Goal: Information Seeking & Learning: Learn about a topic

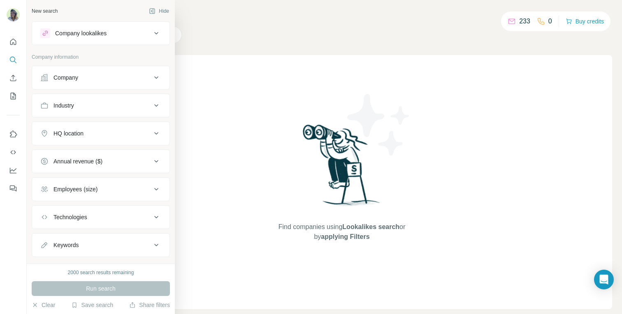
click at [67, 77] on div "Company" at bounding box center [65, 78] width 25 height 8
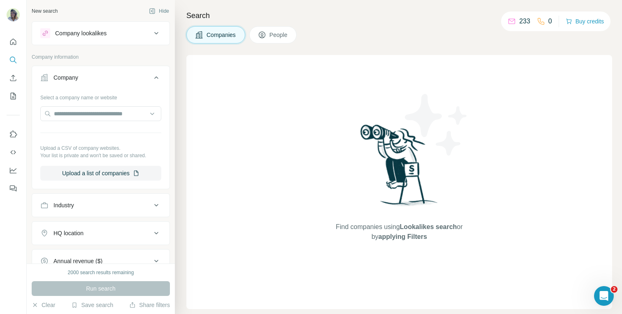
click at [74, 81] on div "Company" at bounding box center [65, 78] width 25 height 8
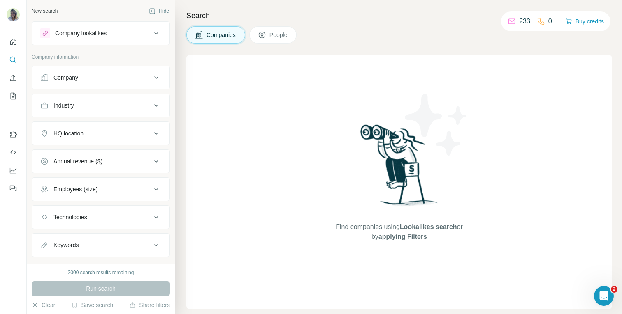
click at [78, 109] on div "Industry" at bounding box center [95, 106] width 111 height 8
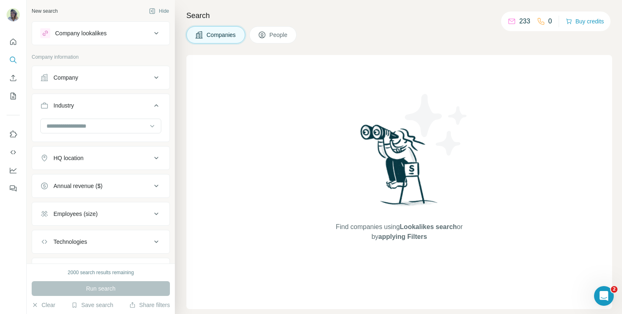
click at [78, 109] on div "Industry" at bounding box center [95, 106] width 111 height 8
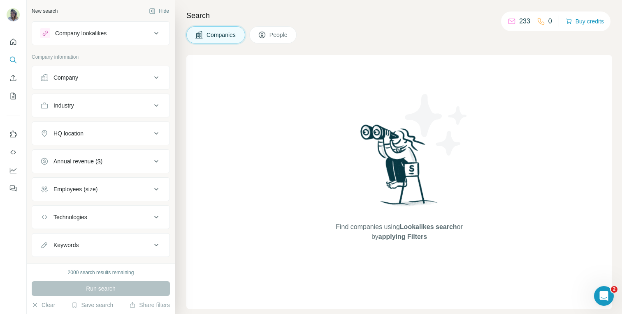
click at [76, 132] on div "HQ location" at bounding box center [68, 133] width 30 height 8
click at [76, 137] on div "HQ location" at bounding box center [68, 133] width 30 height 8
click at [76, 161] on div "Annual revenue ($)" at bounding box center [77, 161] width 49 height 8
click at [76, 185] on button "Employees (size)" at bounding box center [100, 190] width 137 height 20
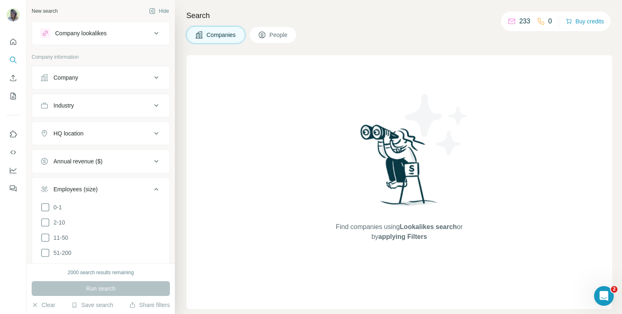
click at [76, 185] on button "Employees (size)" at bounding box center [100, 191] width 137 height 23
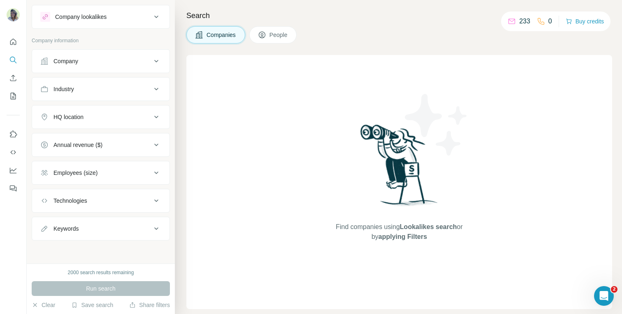
click at [81, 201] on div "Technologies" at bounding box center [70, 201] width 34 height 8
click at [80, 226] on div "Keywords" at bounding box center [95, 229] width 111 height 8
click at [88, 67] on button "Company" at bounding box center [100, 61] width 137 height 20
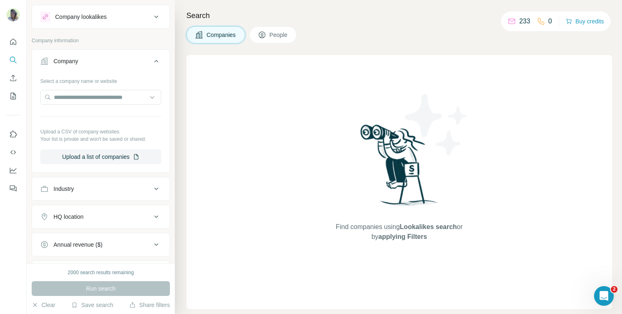
click at [98, 21] on div "Company lookalikes" at bounding box center [95, 17] width 111 height 10
